Goal: Information Seeking & Learning: Find specific page/section

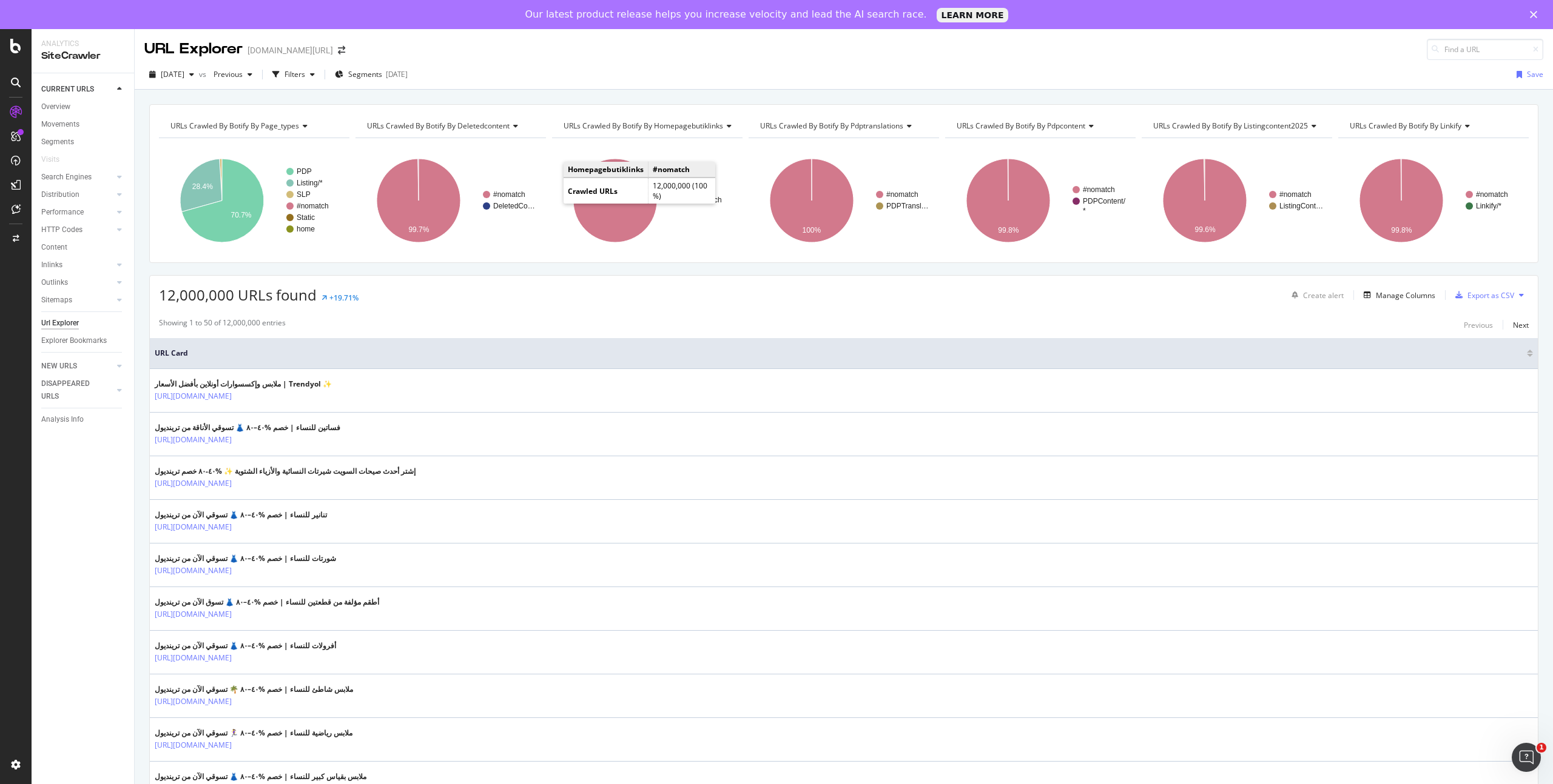
click at [658, 37] on div "URL Explorer trendyol.com/ar" at bounding box center [843, 45] width 1418 height 31
click at [12, 42] on icon at bounding box center [16, 46] width 11 height 15
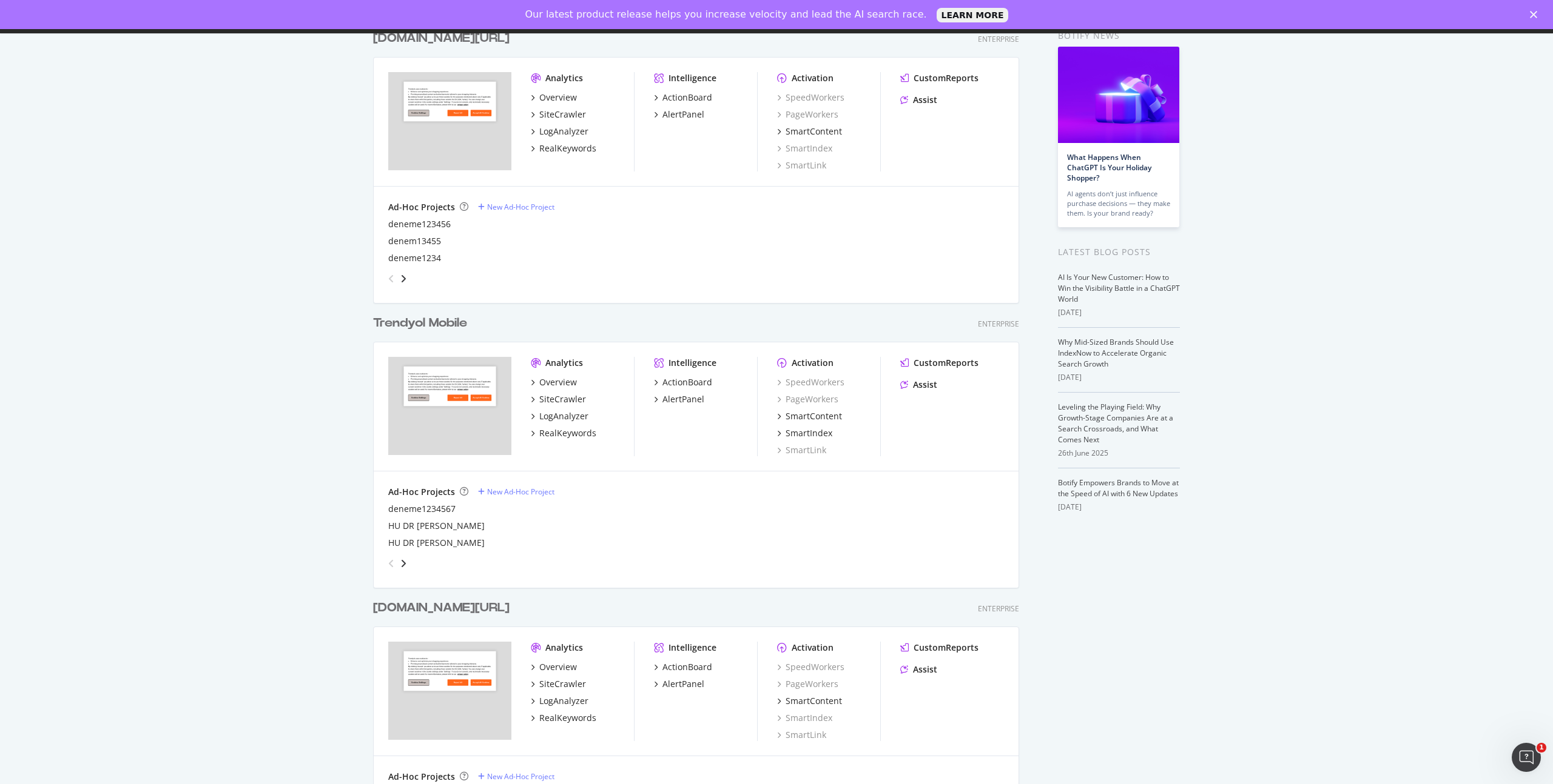
scroll to position [209, 0]
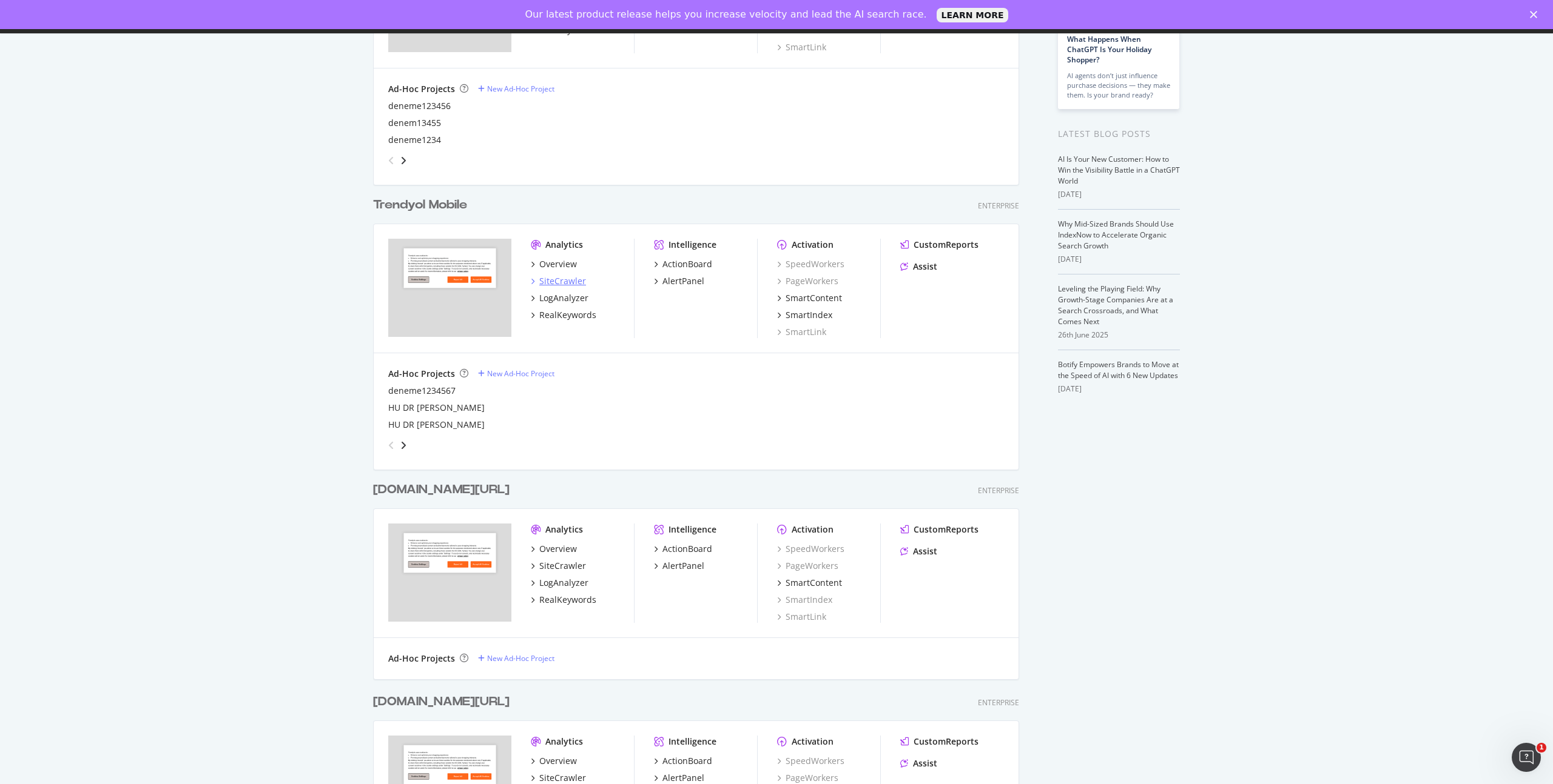
click at [562, 282] on div "SiteCrawler" at bounding box center [563, 281] width 47 height 12
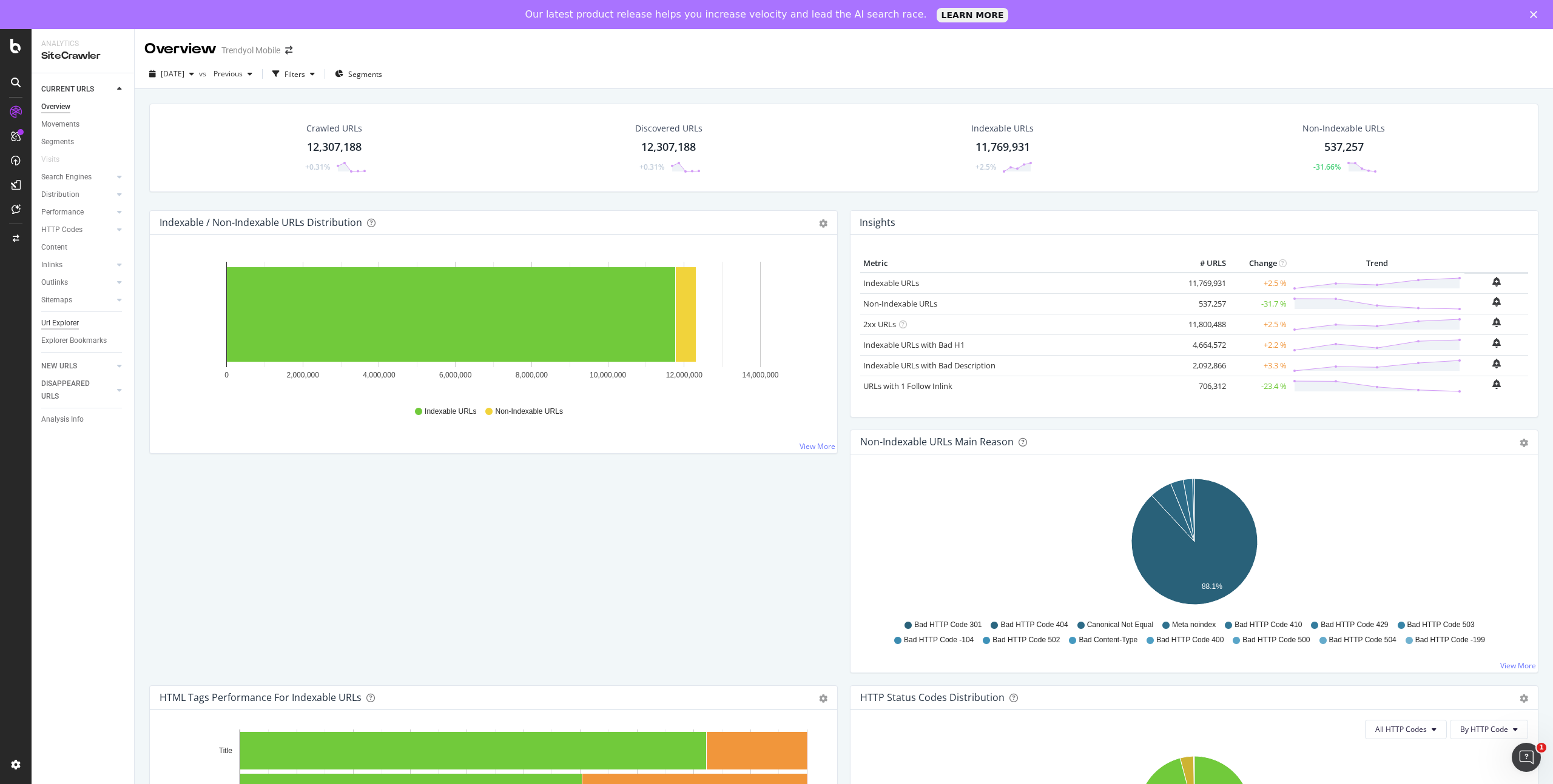
click at [58, 318] on div "Url Explorer" at bounding box center [60, 323] width 37 height 13
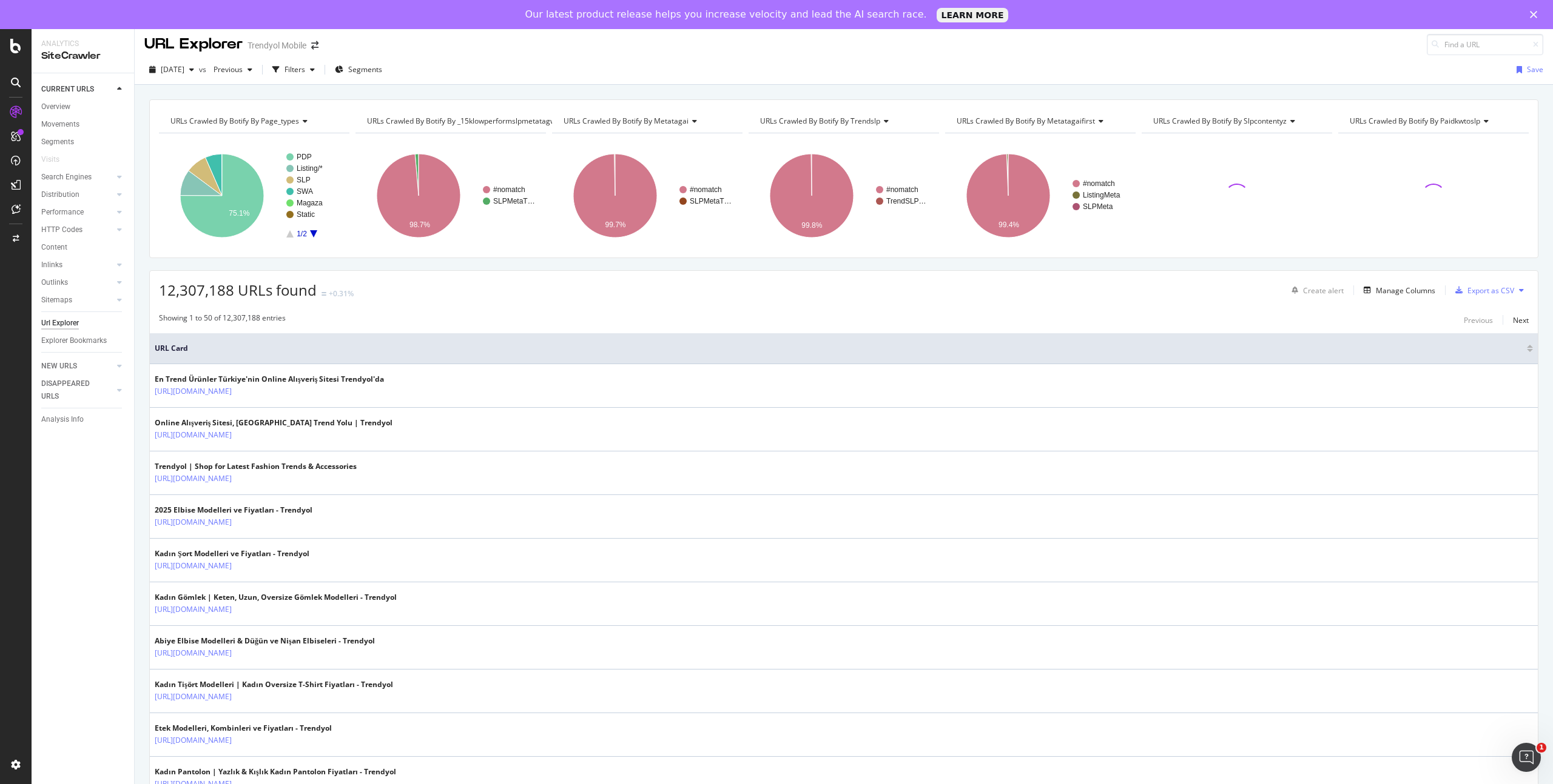
scroll to position [4, 0]
click at [315, 71] on icon "button" at bounding box center [312, 71] width 5 height 7
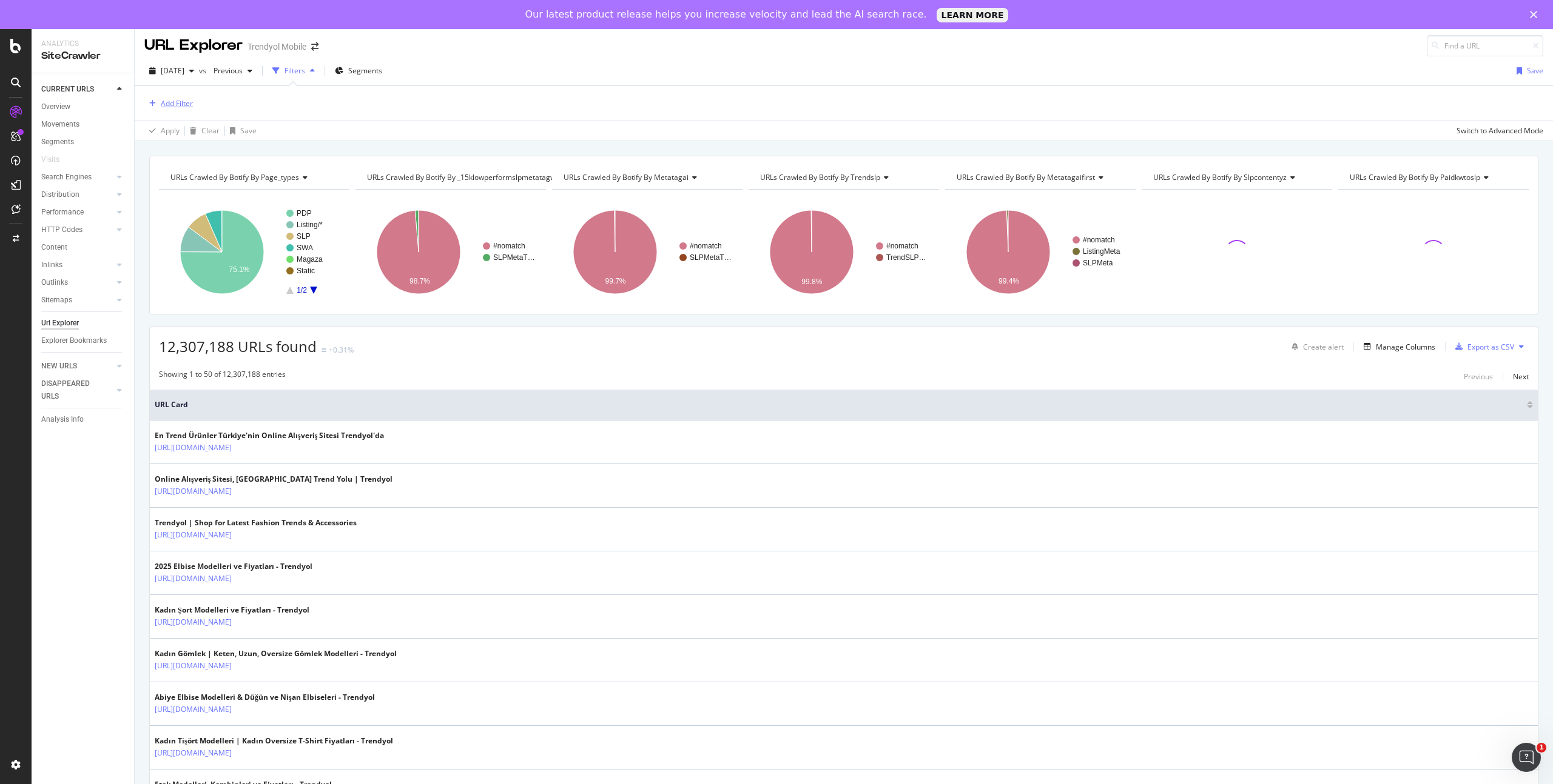
click at [171, 103] on div "Add Filter" at bounding box center [176, 103] width 32 height 11
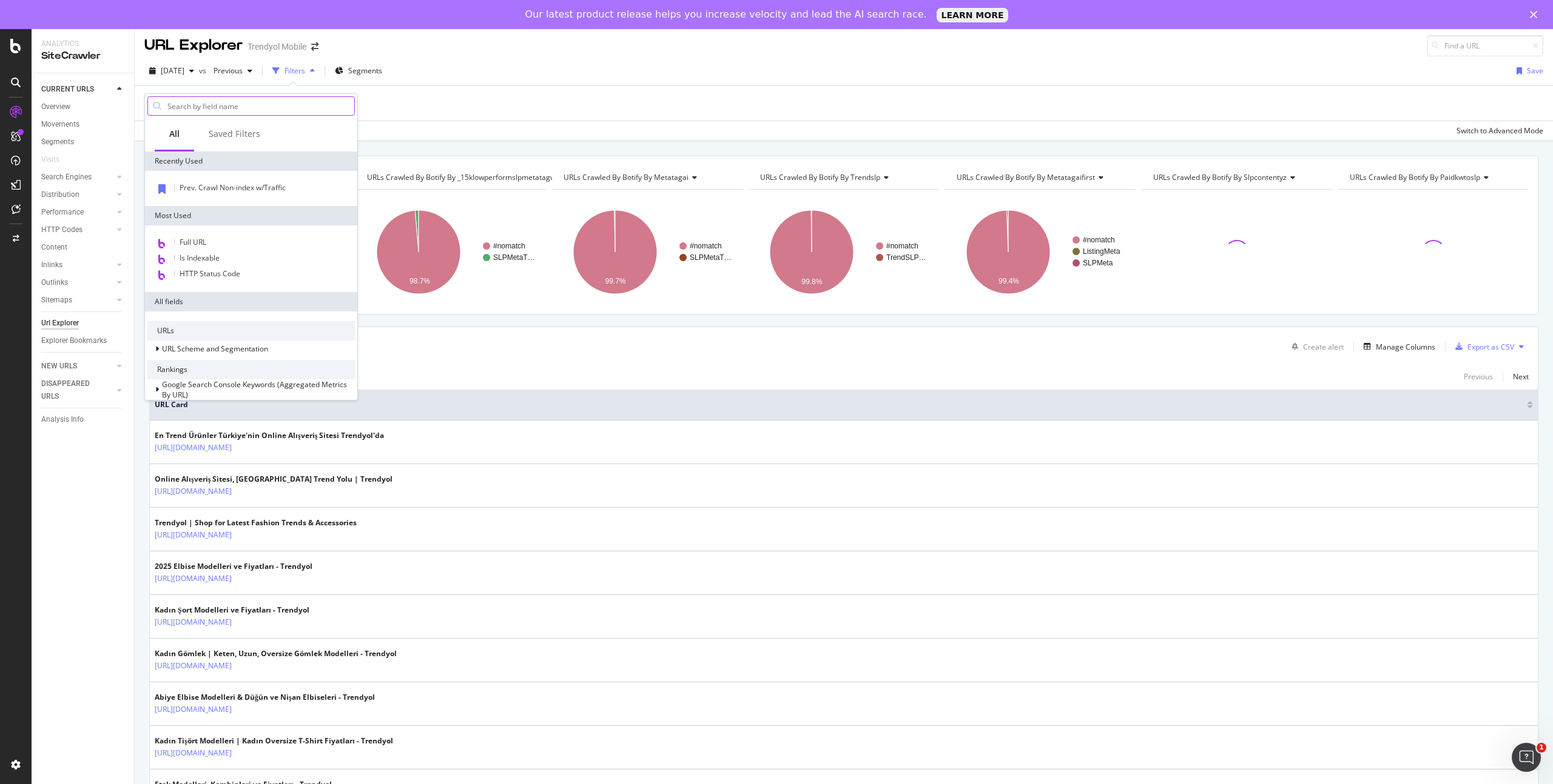
click at [245, 109] on input "text" at bounding box center [260, 106] width 188 height 19
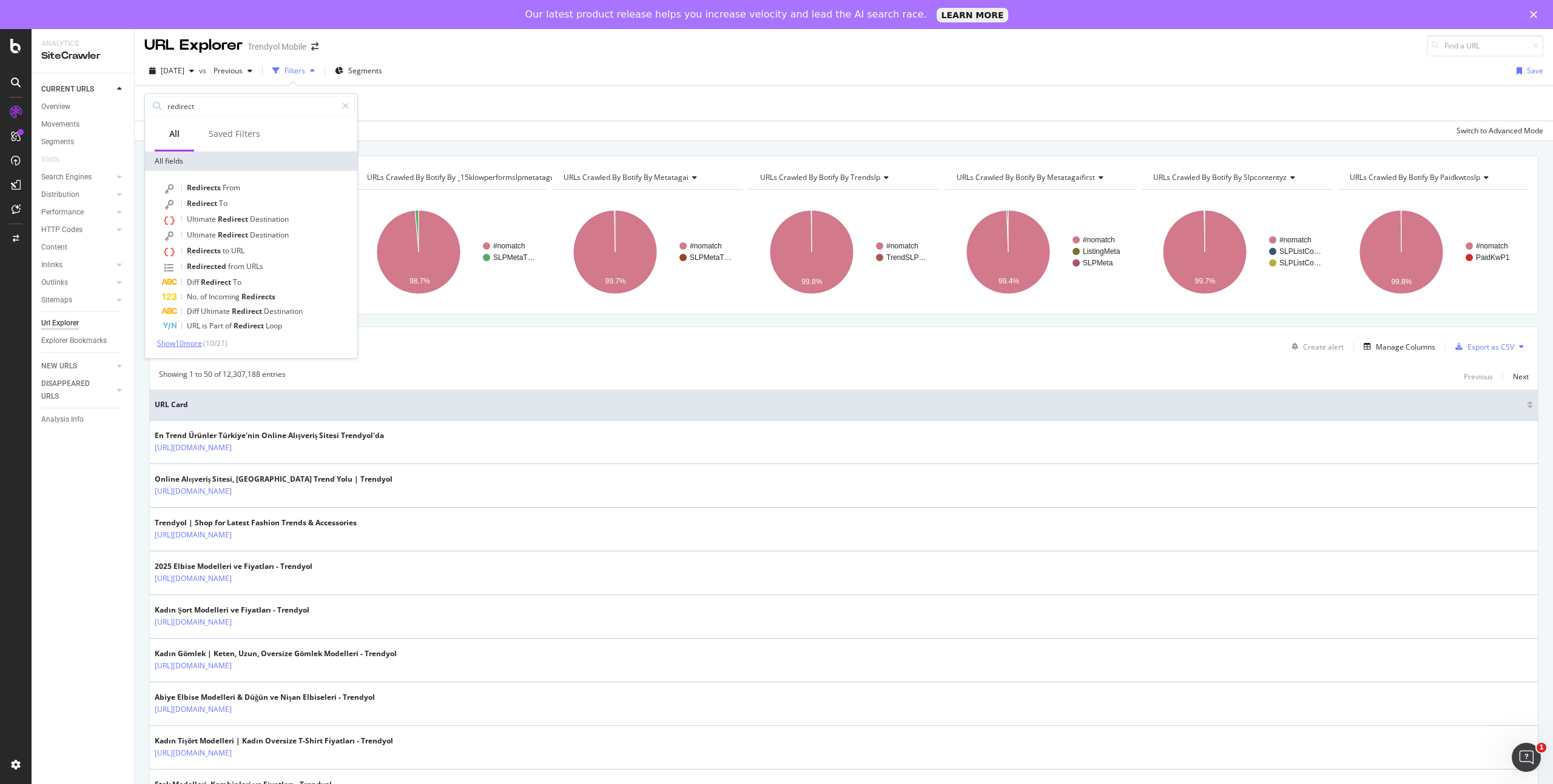
type input "redirect"
click at [195, 340] on span "Show 10 more" at bounding box center [179, 343] width 45 height 11
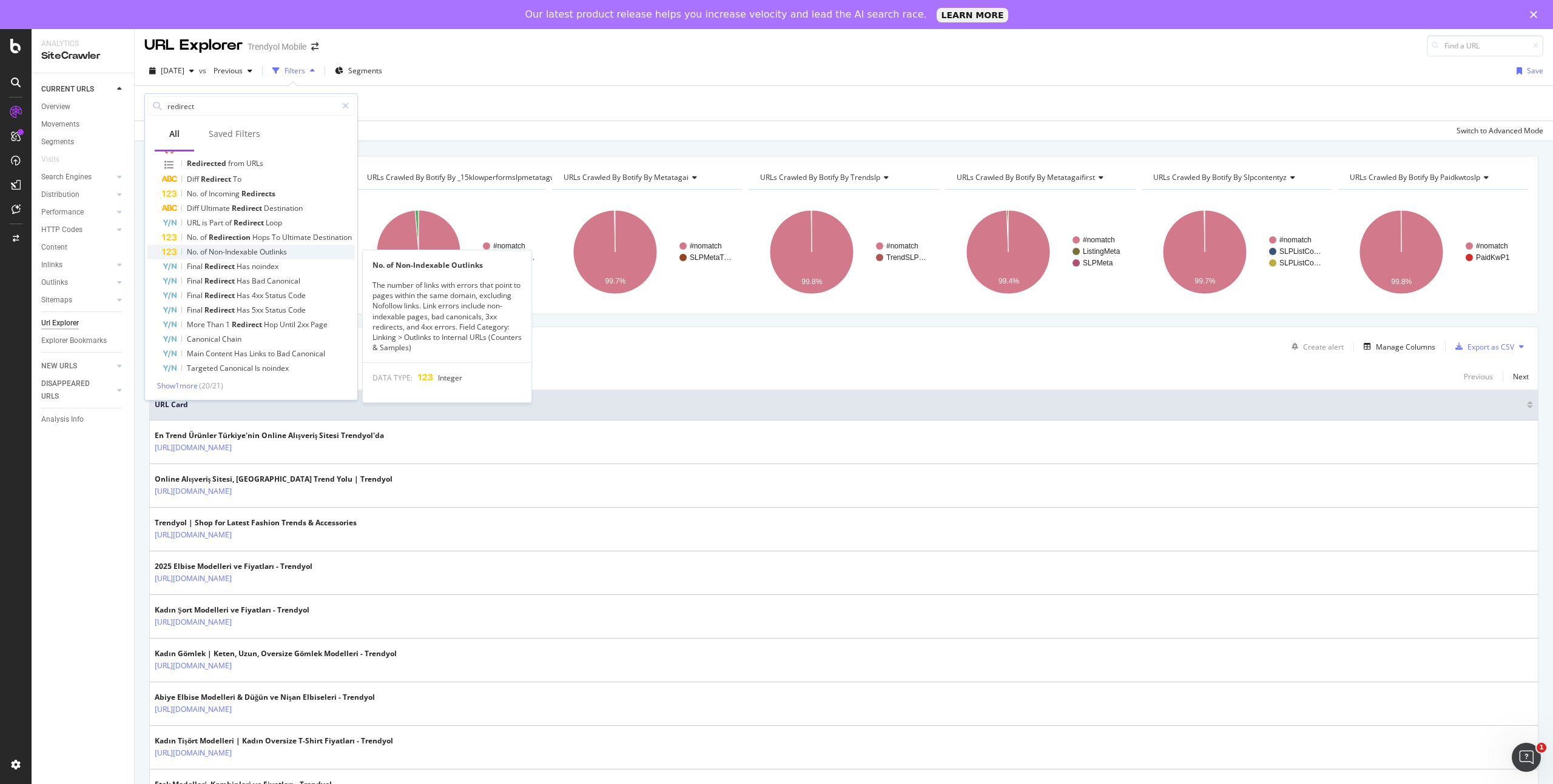
scroll to position [104, 0]
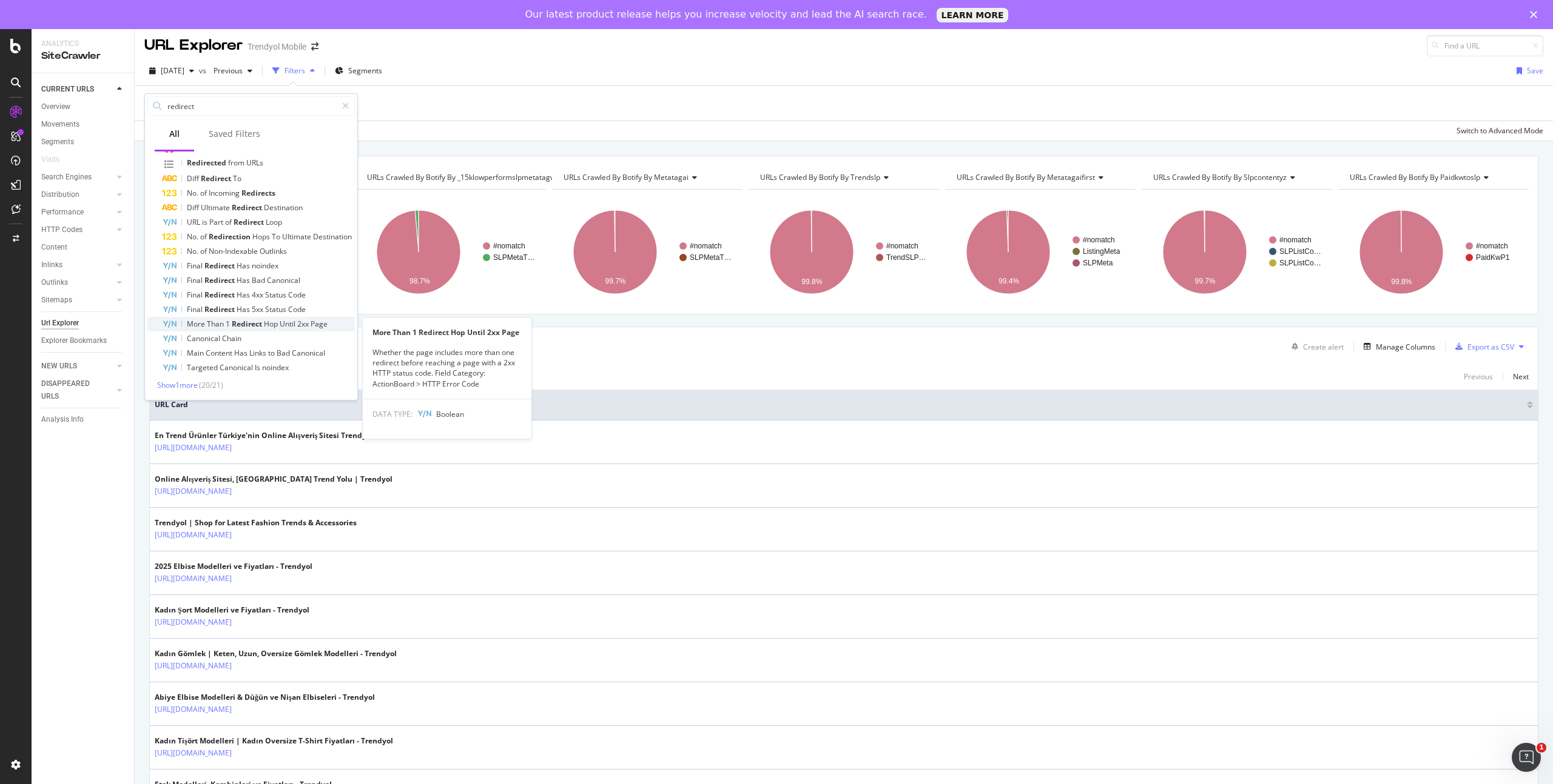
click at [263, 324] on span "Redirect" at bounding box center [247, 323] width 32 height 11
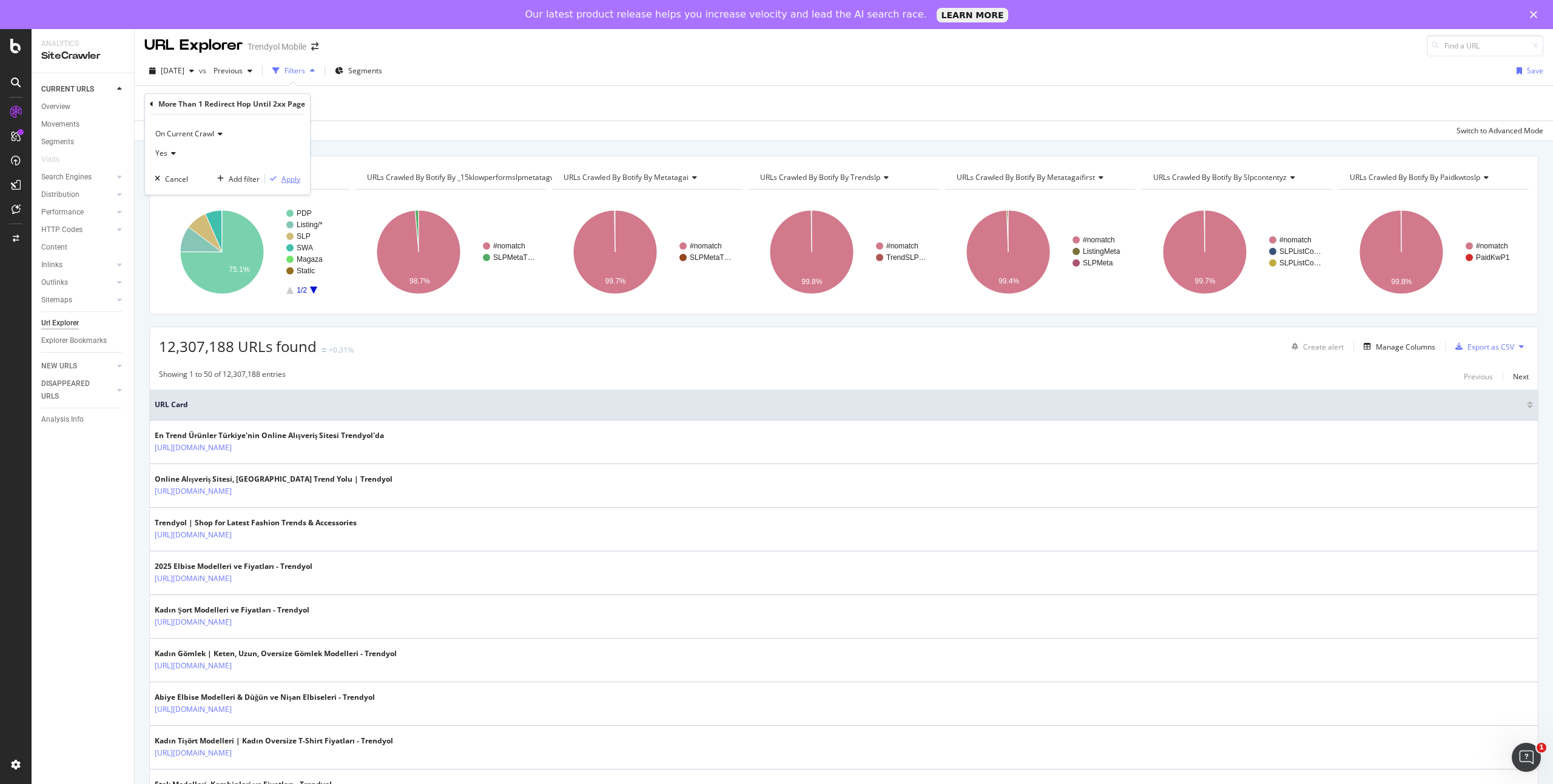
click at [288, 178] on div "Apply" at bounding box center [290, 179] width 19 height 11
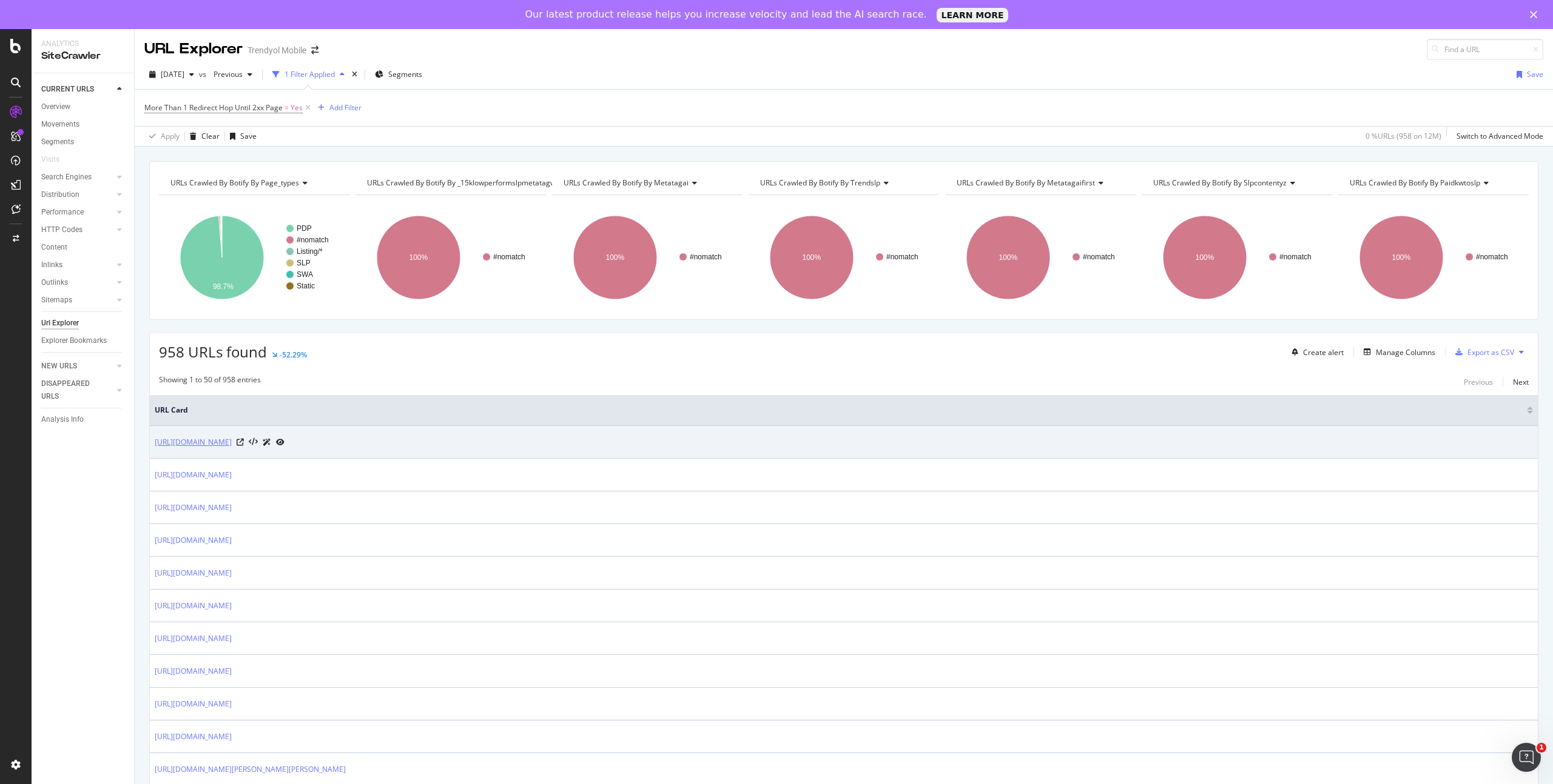
click at [231, 438] on link "[URL][DOMAIN_NAME]" at bounding box center [193, 442] width 77 height 12
click at [244, 443] on icon at bounding box center [239, 442] width 7 height 7
click at [231, 436] on link "[URL][DOMAIN_NAME]" at bounding box center [193, 442] width 77 height 12
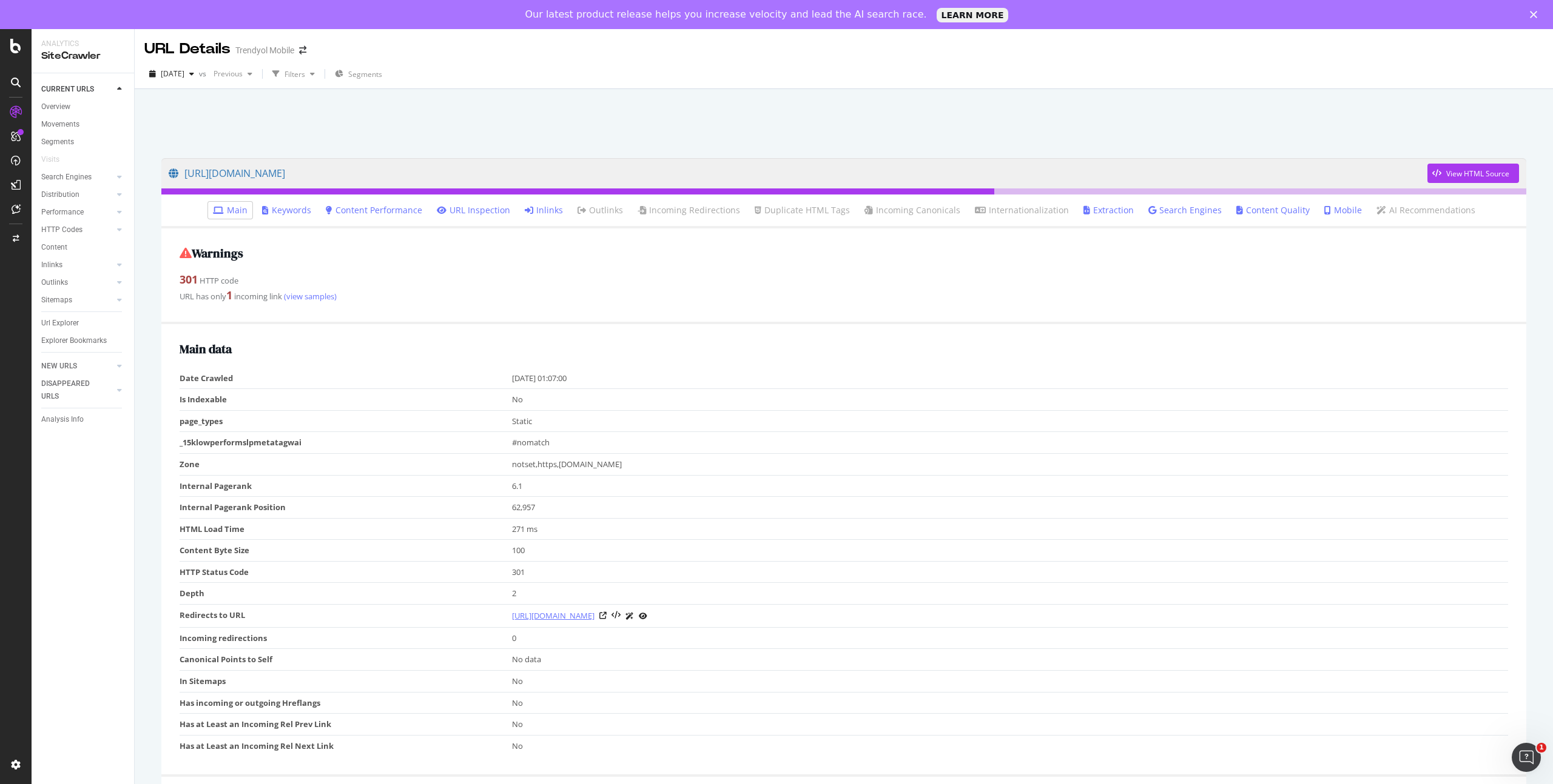
drag, startPoint x: 766, startPoint y: 617, endPoint x: 512, endPoint y: 614, distance: 254.0
click at [512, 614] on div "[URL][DOMAIN_NAME]" at bounding box center [1007, 615] width 990 height 13
copy link "[URL][DOMAIN_NAME]"
